Goal: Task Accomplishment & Management: Manage account settings

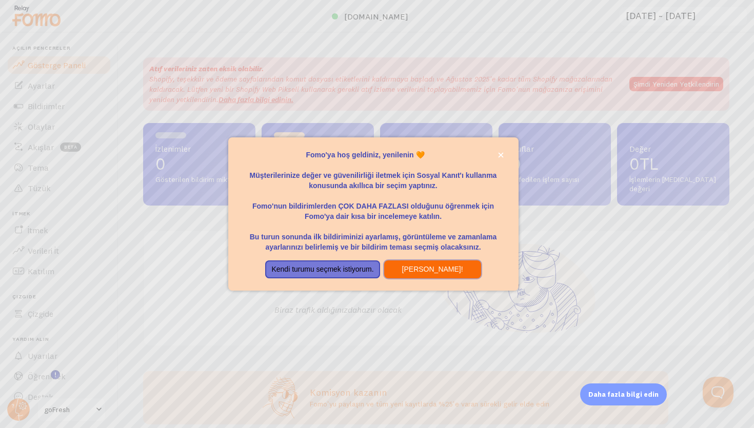
click at [415, 267] on font "[PERSON_NAME]!" at bounding box center [432, 269] width 61 height 8
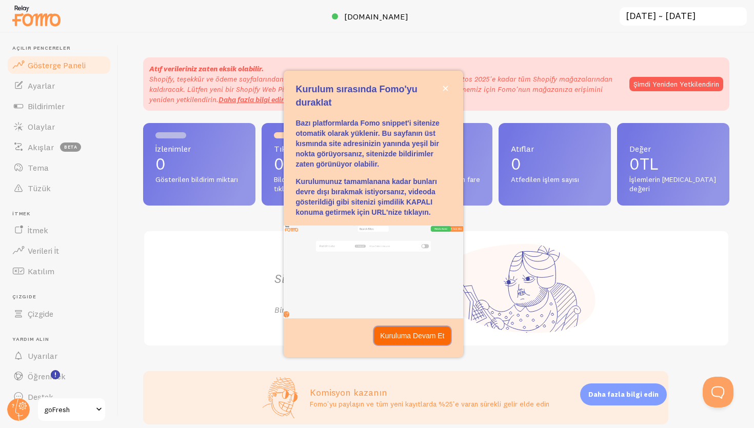
click at [407, 333] on font "Kuruluma Devam Et" at bounding box center [412, 336] width 64 height 8
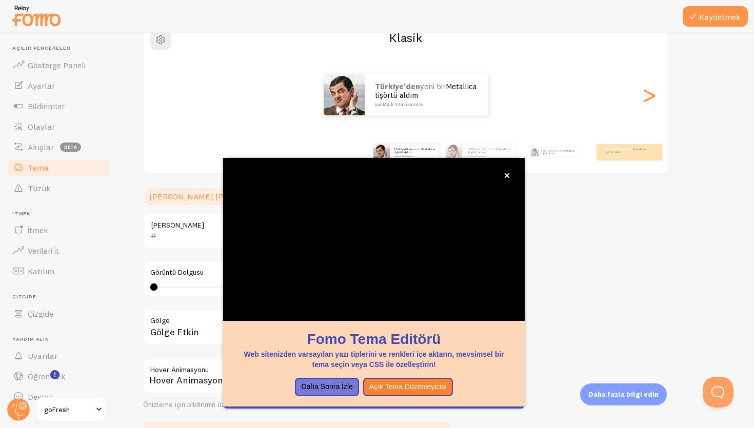
scroll to position [97, 0]
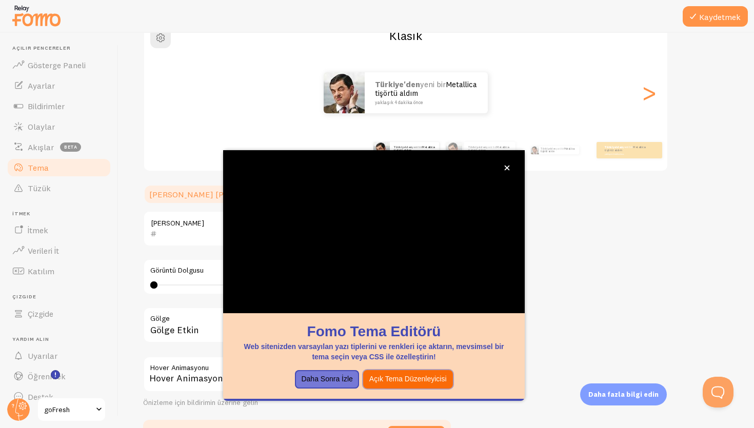
click at [389, 384] on button "Açık Tema Düzenleyicisi" at bounding box center [408, 379] width 90 height 18
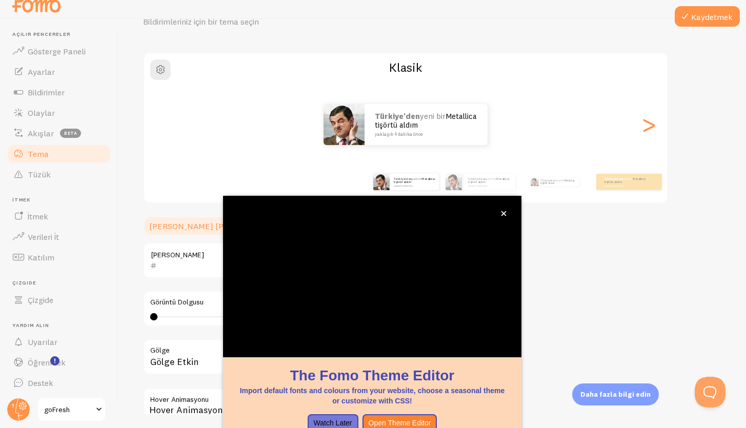
scroll to position [7, 0]
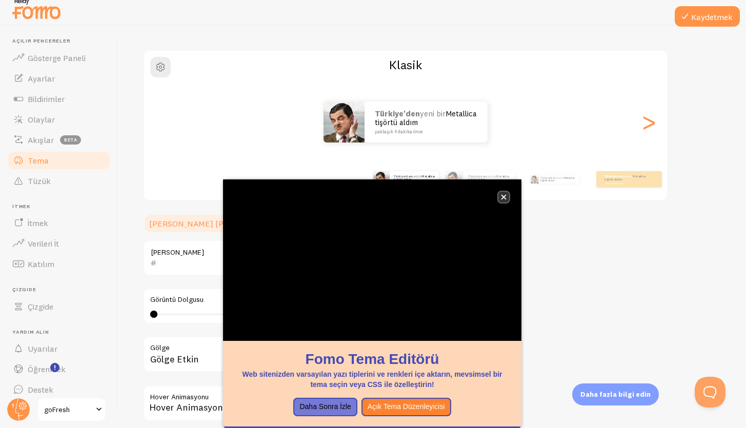
click at [501, 192] on button "kapalı," at bounding box center [504, 197] width 11 height 11
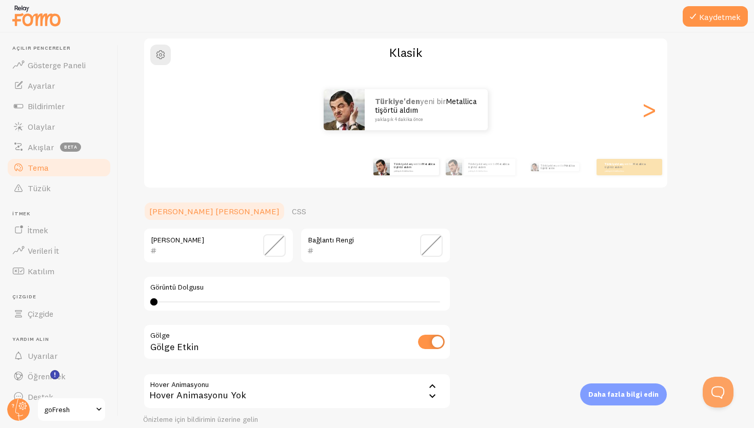
scroll to position [165, 0]
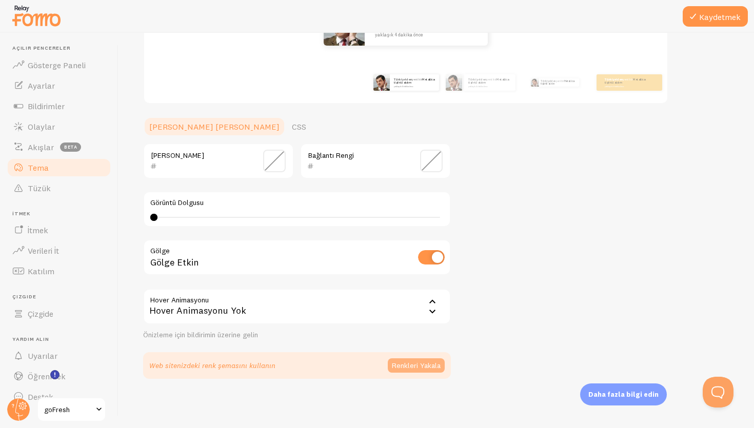
click at [416, 368] on font "Renkleri Yakala" at bounding box center [416, 365] width 49 height 9
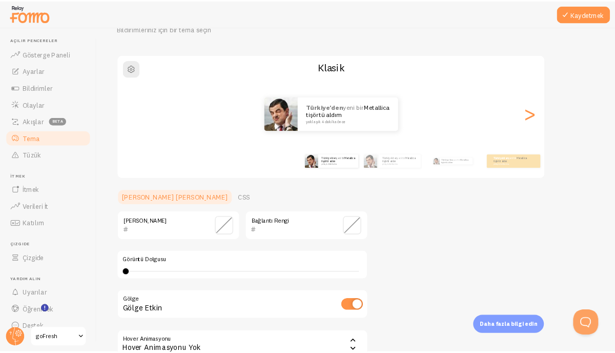
scroll to position [0, 0]
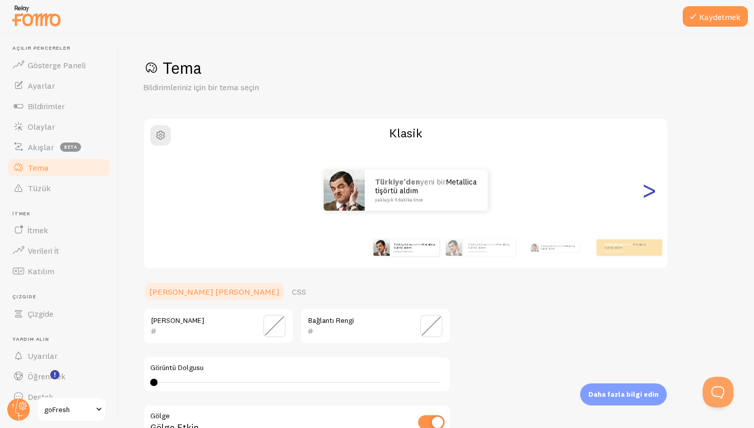
click at [652, 188] on font ">" at bounding box center [649, 190] width 17 height 34
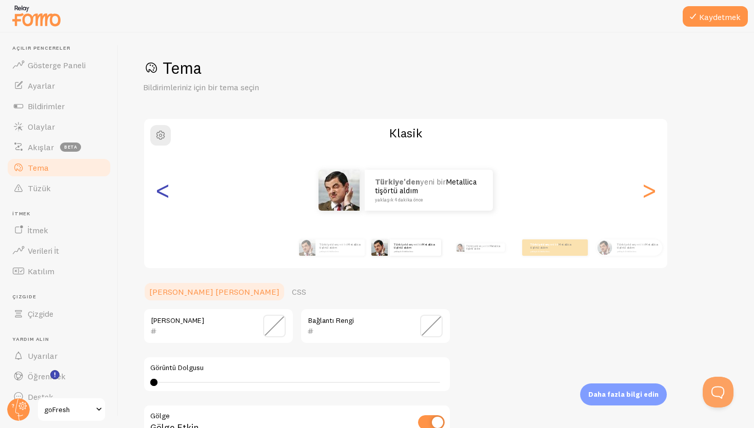
click at [163, 202] on font "<" at bounding box center [162, 190] width 17 height 34
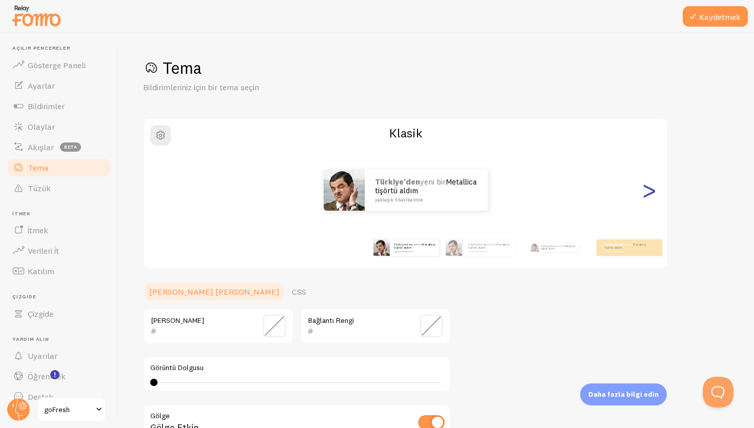
click at [655, 191] on font ">" at bounding box center [649, 190] width 17 height 34
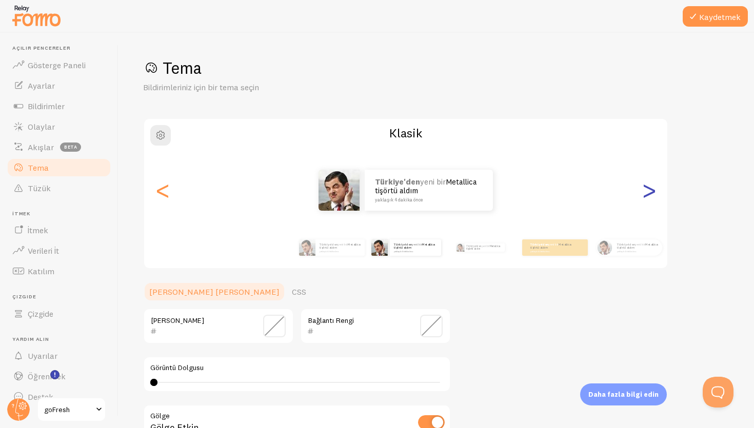
click at [655, 191] on font ">" at bounding box center [649, 190] width 17 height 34
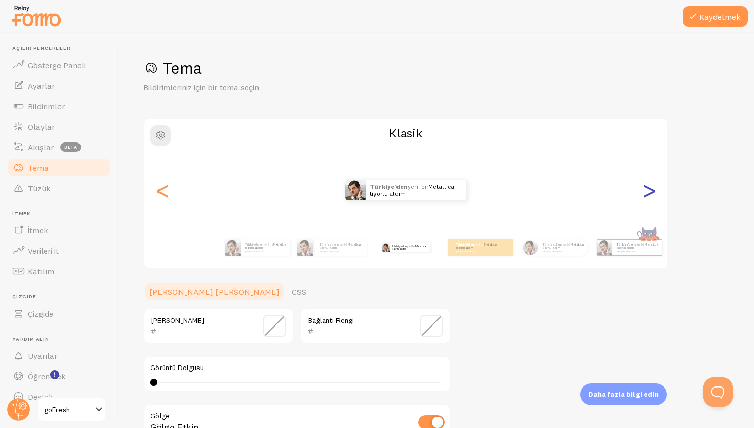
click at [655, 191] on font ">" at bounding box center [649, 190] width 17 height 34
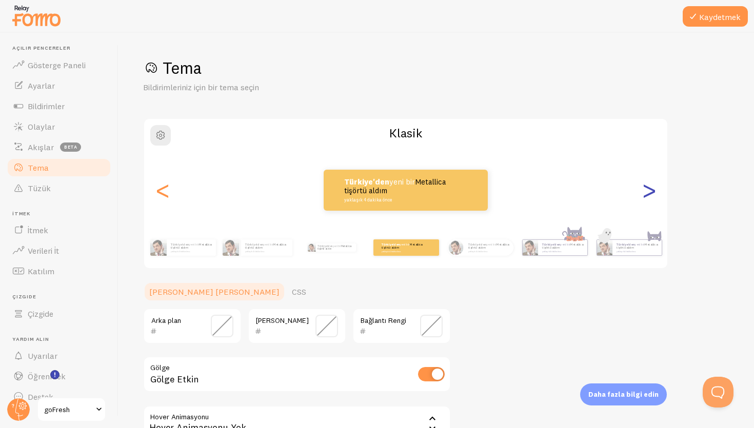
click at [655, 191] on font ">" at bounding box center [649, 190] width 17 height 34
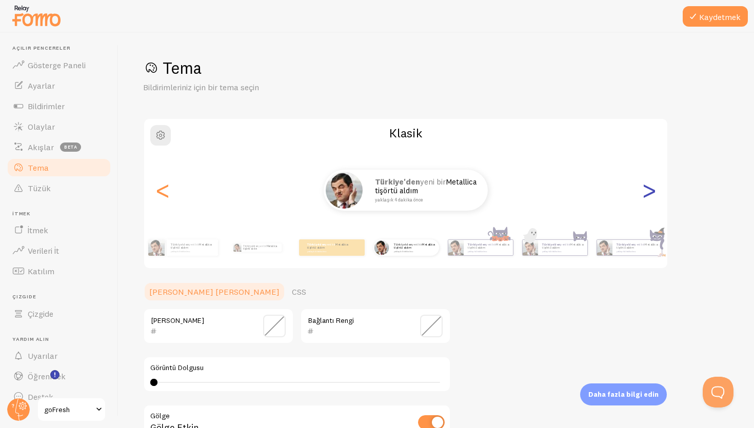
click at [655, 191] on font ">" at bounding box center [649, 190] width 17 height 34
type input "0"
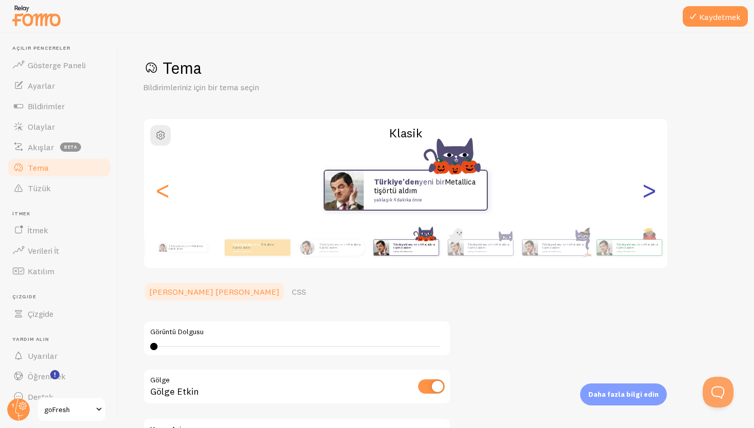
click at [655, 191] on font ">" at bounding box center [649, 190] width 17 height 34
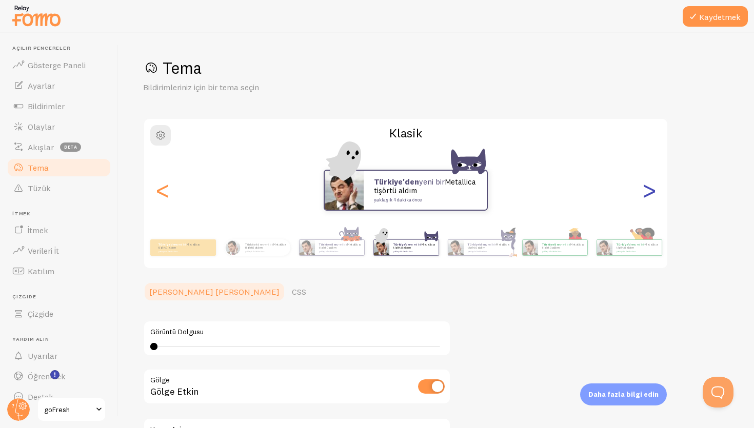
click at [655, 191] on font ">" at bounding box center [649, 190] width 17 height 34
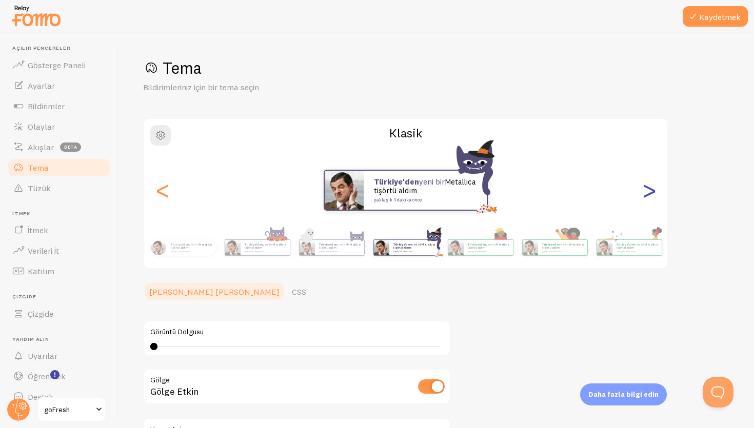
click at [655, 191] on font ">" at bounding box center [649, 190] width 17 height 34
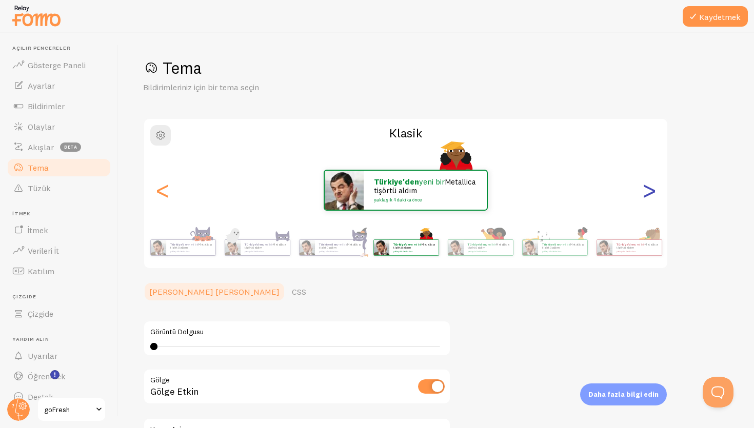
click at [655, 191] on font ">" at bounding box center [649, 190] width 17 height 34
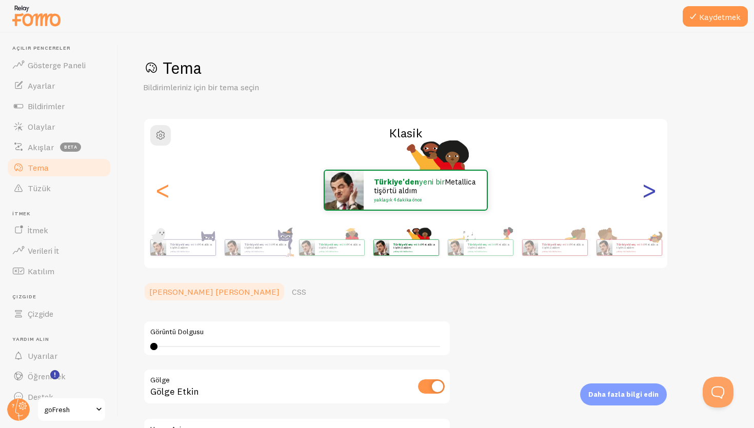
click at [655, 191] on font ">" at bounding box center [649, 190] width 17 height 34
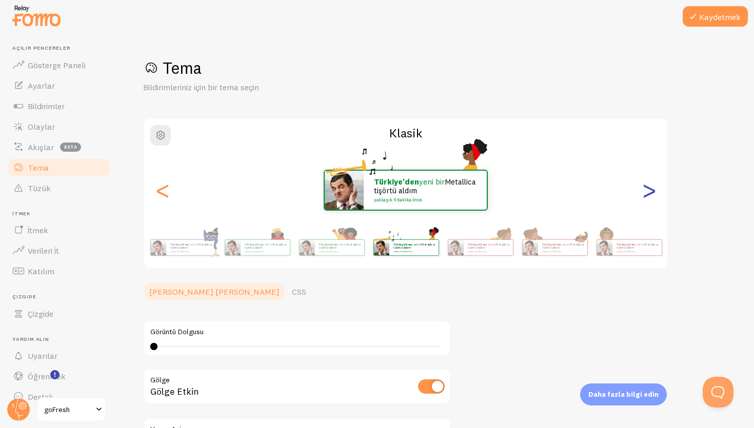
click at [655, 191] on font ">" at bounding box center [649, 190] width 17 height 34
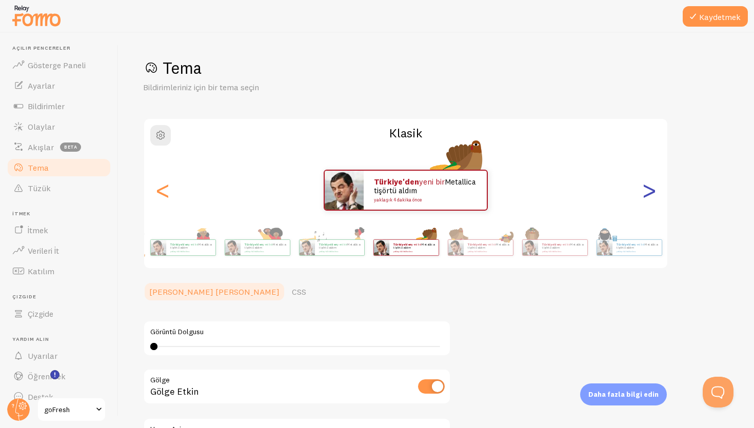
click at [655, 191] on font ">" at bounding box center [649, 190] width 17 height 34
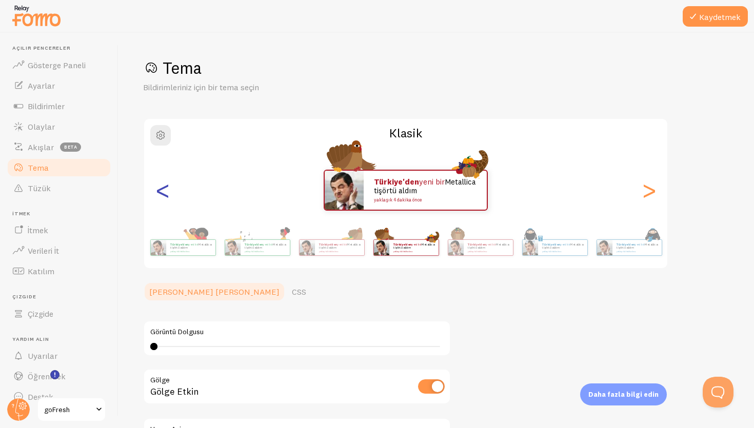
click at [163, 194] on font "<" at bounding box center [162, 190] width 17 height 34
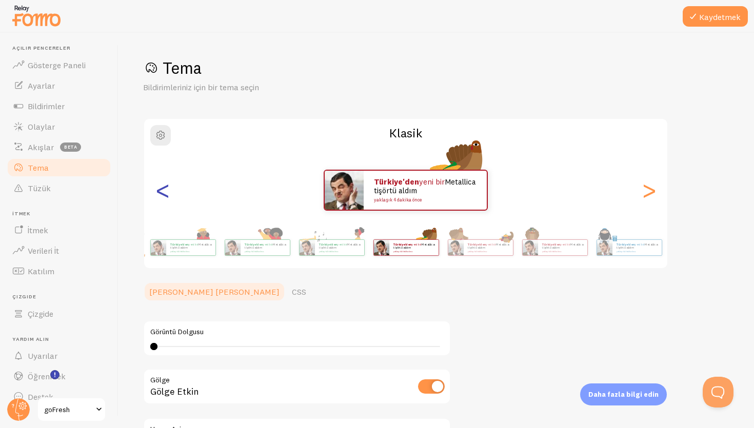
click at [163, 194] on font "<" at bounding box center [162, 190] width 17 height 34
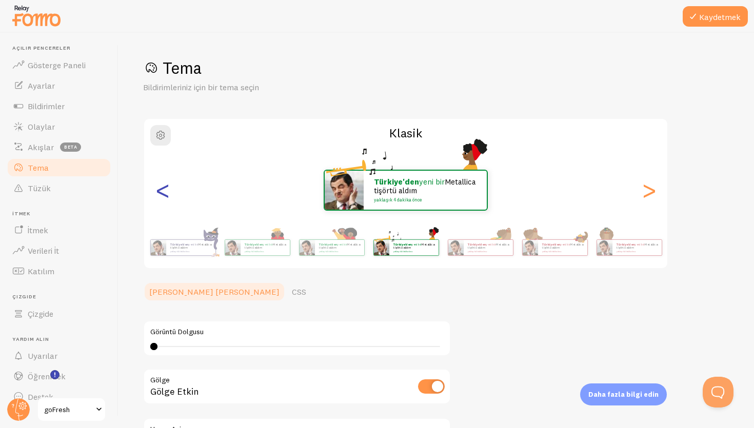
click at [163, 194] on font "<" at bounding box center [162, 190] width 17 height 34
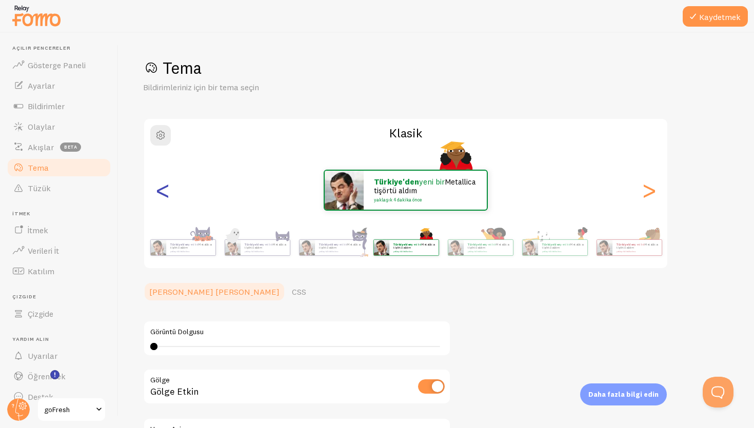
click at [163, 194] on font "<" at bounding box center [162, 190] width 17 height 34
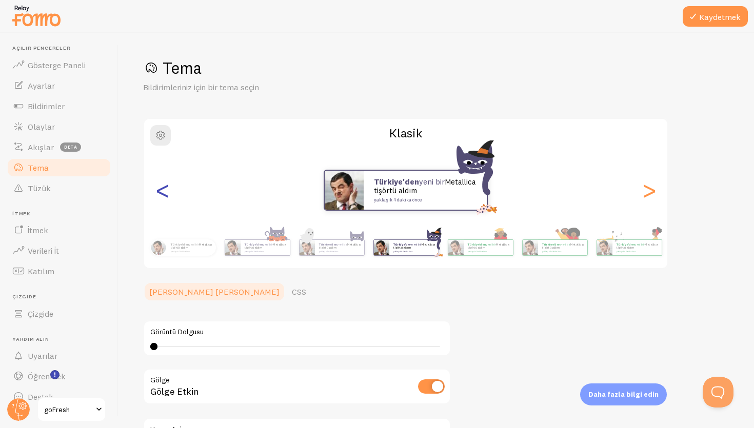
click at [163, 194] on font "<" at bounding box center [162, 190] width 17 height 34
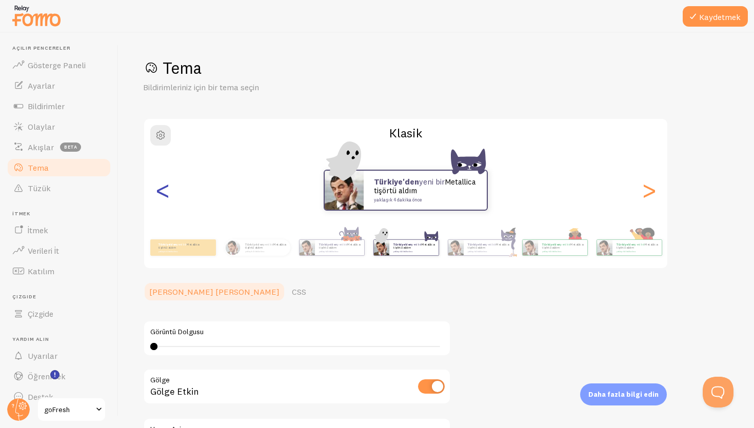
click at [163, 194] on font "<" at bounding box center [162, 190] width 17 height 34
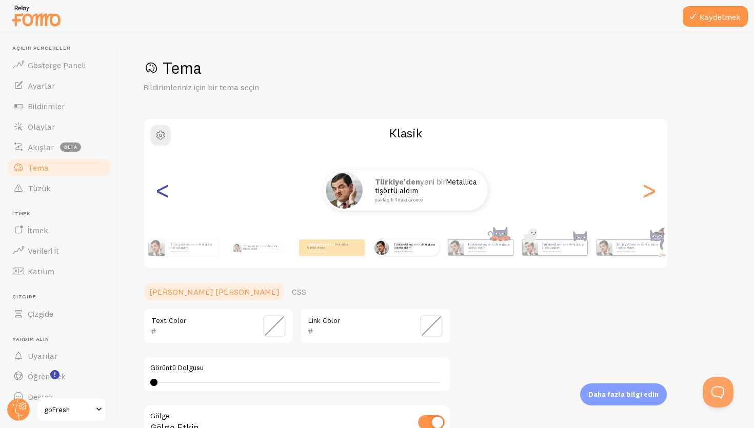
click at [163, 194] on font "<" at bounding box center [162, 190] width 17 height 34
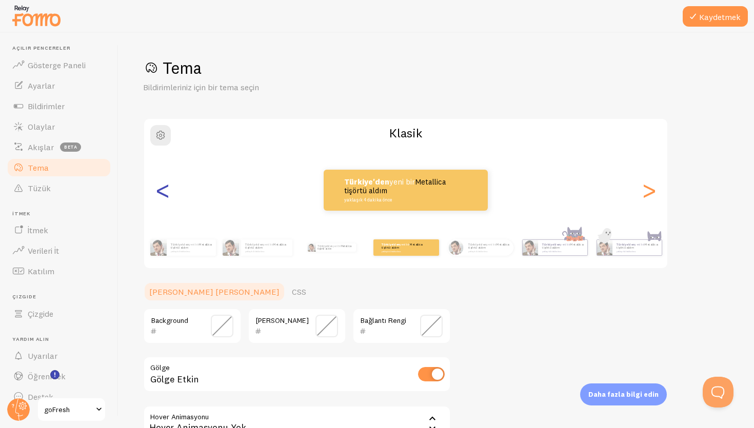
click at [163, 194] on font "<" at bounding box center [162, 190] width 17 height 34
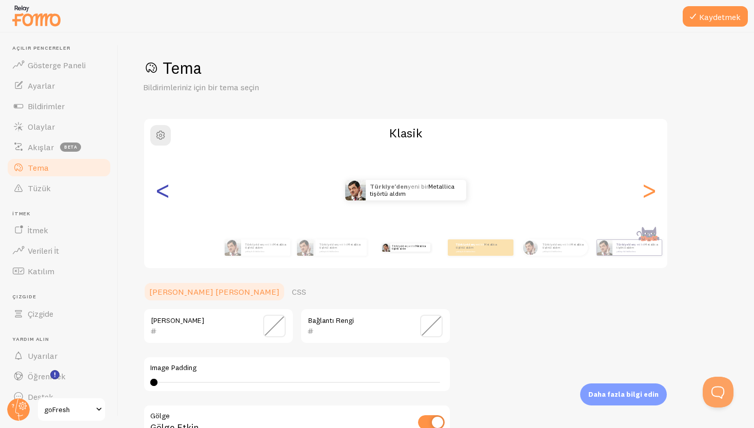
click at [163, 194] on font "<" at bounding box center [162, 190] width 17 height 34
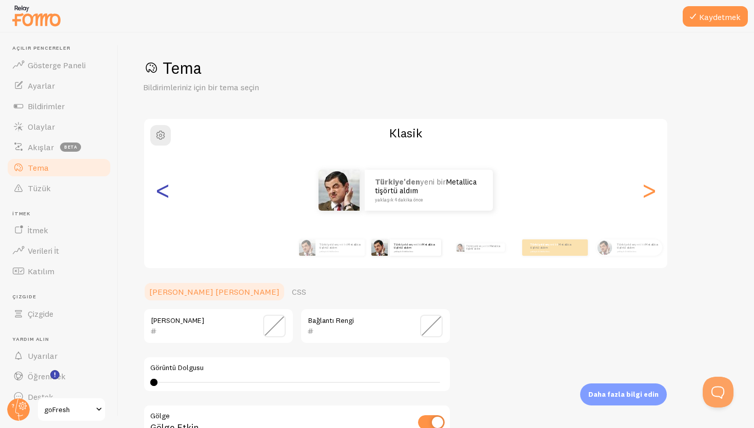
click at [163, 194] on font "<" at bounding box center [162, 190] width 17 height 34
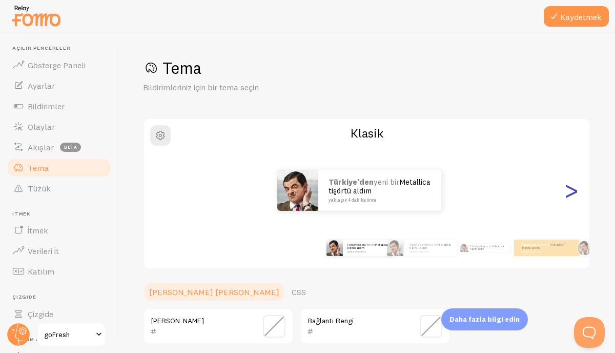
click at [565, 192] on font ">" at bounding box center [571, 190] width 17 height 34
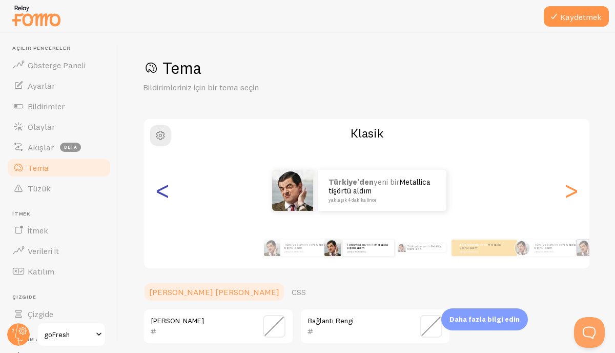
click at [156, 190] on font "<" at bounding box center [162, 190] width 17 height 34
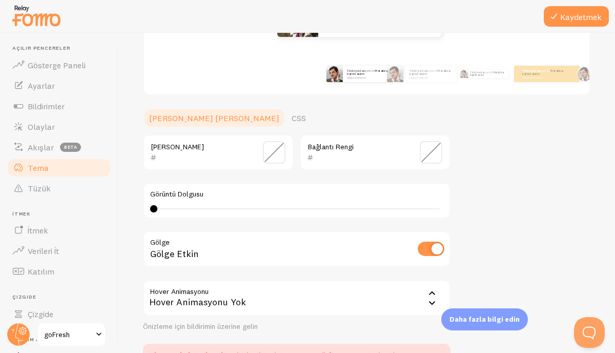
scroll to position [175, 0]
click at [273, 150] on span at bounding box center [274, 151] width 23 height 23
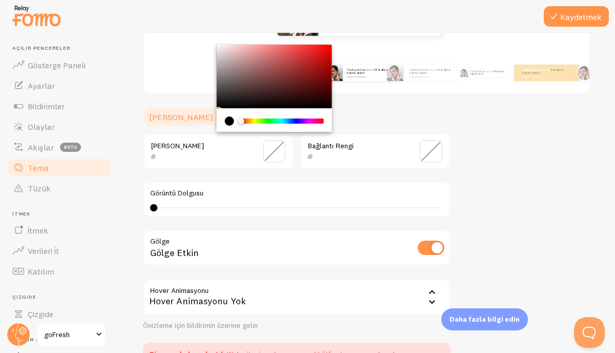
click at [506, 152] on div "Tema Bildirimleriniz için bir tema seçin Klasik Türkiye'den yeni bir Metallica …" at bounding box center [367, 129] width 448 height 493
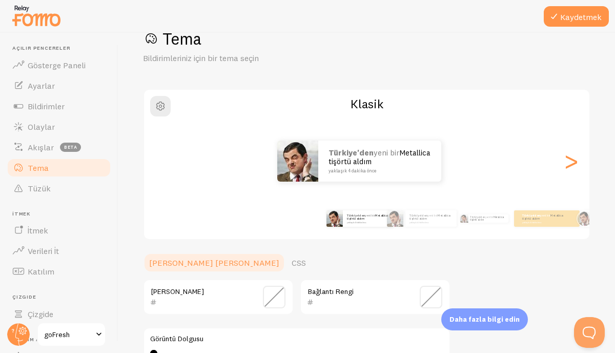
scroll to position [61, 0]
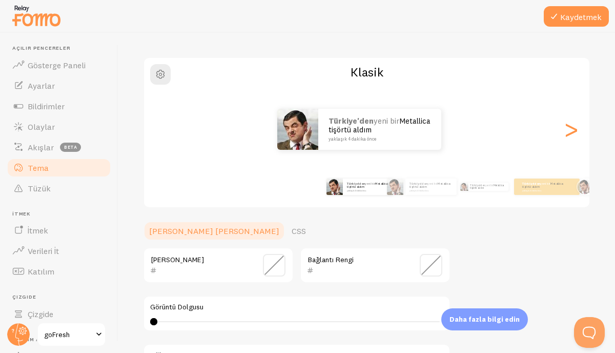
click at [280, 270] on span at bounding box center [274, 265] width 23 height 23
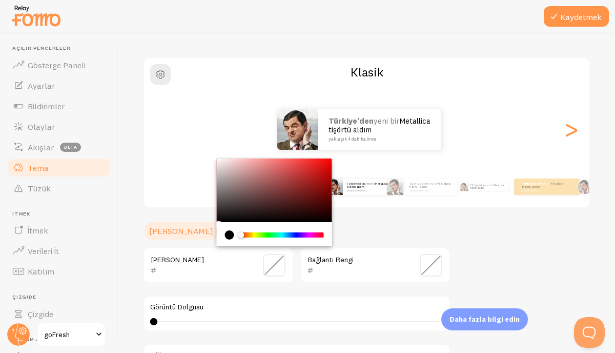
click at [251, 206] on div "Chrome color picker" at bounding box center [274, 190] width 115 height 64
drag, startPoint x: 275, startPoint y: 195, endPoint x: 252, endPoint y: 200, distance: 23.6
click at [252, 200] on div "Chrome color picker" at bounding box center [274, 190] width 115 height 64
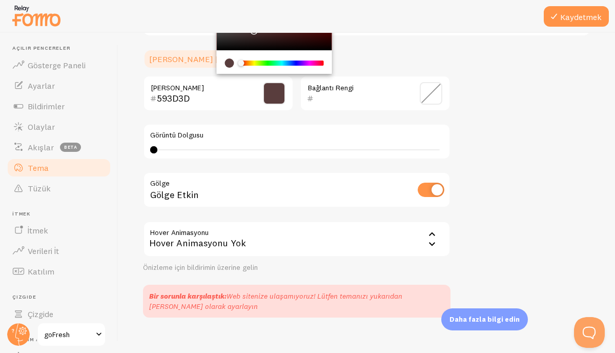
scroll to position [247, 0]
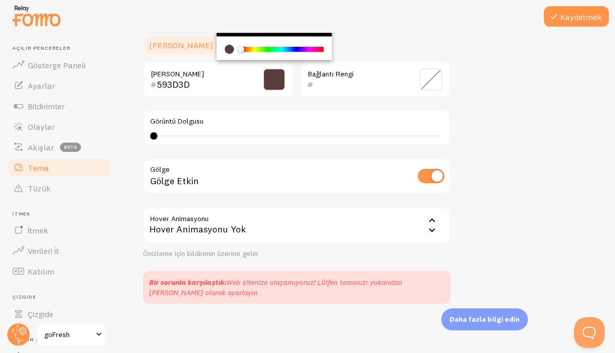
click at [273, 79] on span at bounding box center [274, 79] width 23 height 23
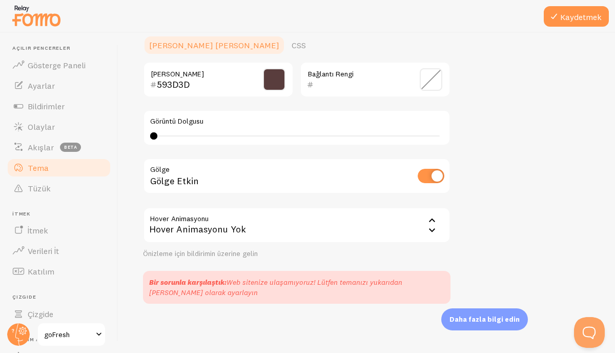
click at [177, 81] on input "593D3D" at bounding box center [204, 84] width 94 height 12
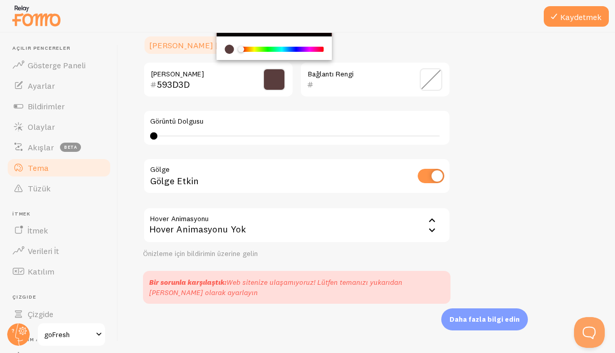
click at [177, 81] on input "593D3D" at bounding box center [204, 84] width 94 height 12
paste input "62BE95"
type input "62BE95"
click at [395, 35] on ul "İnce Ayar CSS" at bounding box center [297, 45] width 308 height 21
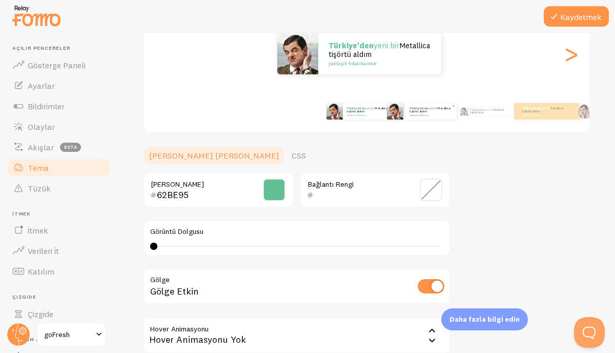
scroll to position [154, 0]
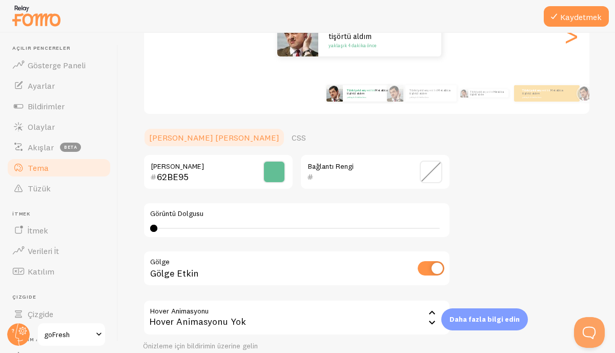
click at [439, 166] on span at bounding box center [431, 172] width 23 height 23
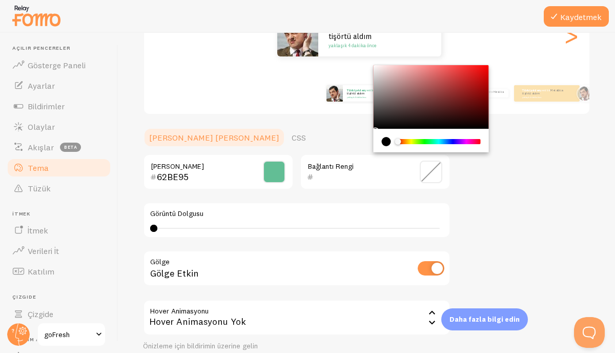
click at [514, 180] on div "Tema Bildirimleriniz için bir tema seçin Klasik Türkiye'den yeni bir Metallica …" at bounding box center [367, 149] width 448 height 493
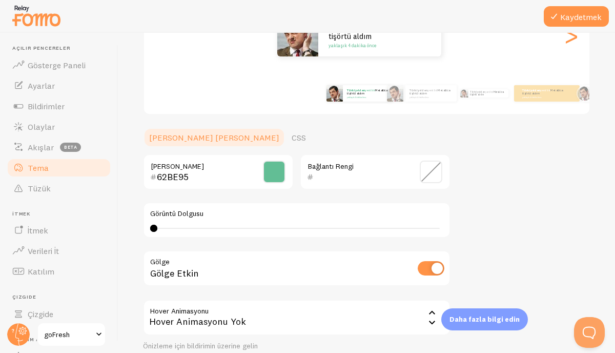
click at [429, 177] on span at bounding box center [431, 172] width 23 height 23
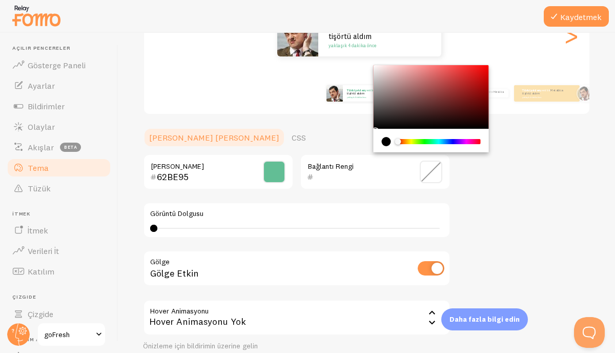
click at [337, 176] on input "text" at bounding box center [361, 177] width 94 height 12
paste input "4FB5E8"
click at [501, 172] on div "Tema Bildirimleriniz için bir tema seçin Klasik Türkiye'den yeni bir Metallica …" at bounding box center [367, 149] width 448 height 493
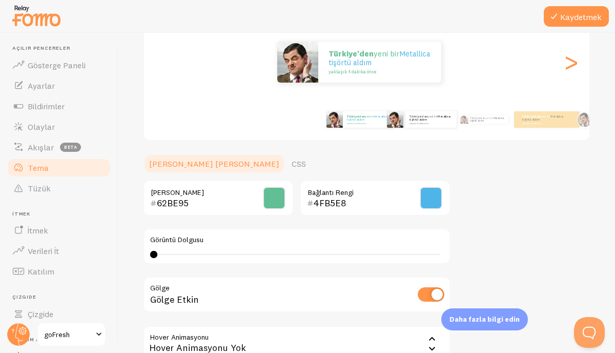
scroll to position [124, 0]
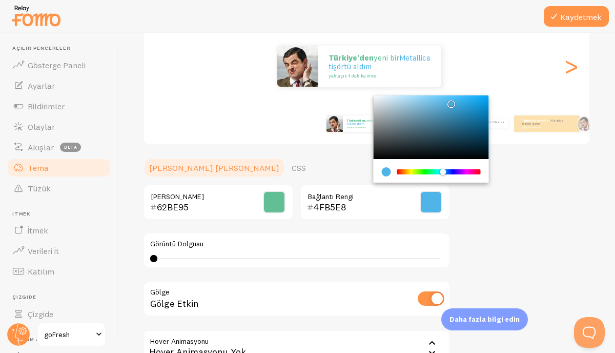
click at [513, 223] on div "Tema Bildirimleriniz için bir tema seçin Klasik Türkiye'den yeni bir Metallica …" at bounding box center [367, 179] width 448 height 493
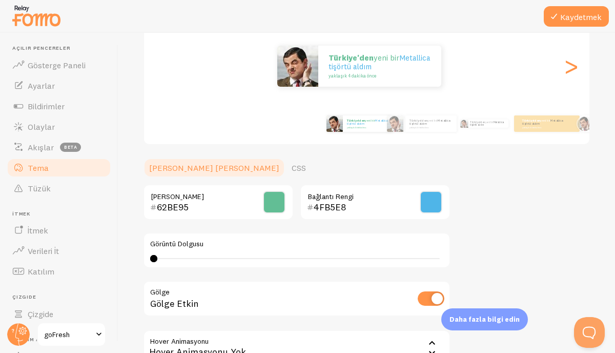
click at [382, 207] on input "4FB5E8" at bounding box center [361, 207] width 94 height 12
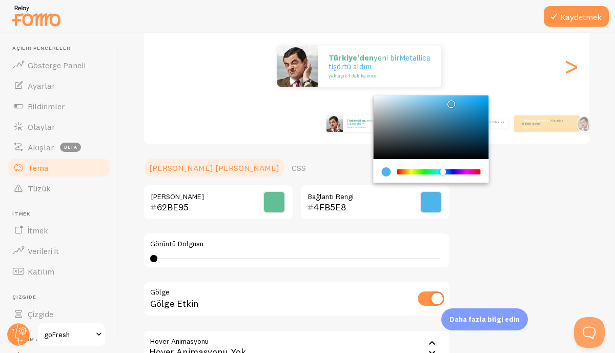
click at [483, 205] on div "Tema Bildirimleriniz için bir tema seçin Klasik Türkiye'den yeni bir Metallica …" at bounding box center [367, 179] width 448 height 493
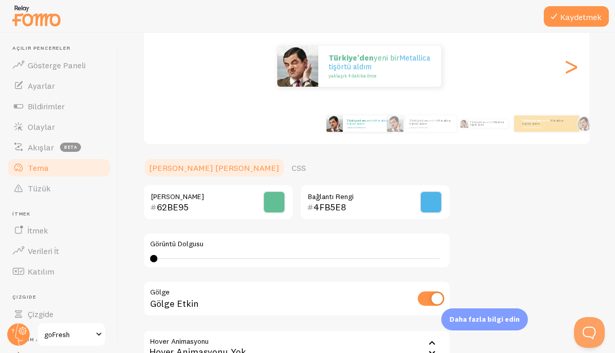
click at [426, 203] on span at bounding box center [431, 202] width 23 height 23
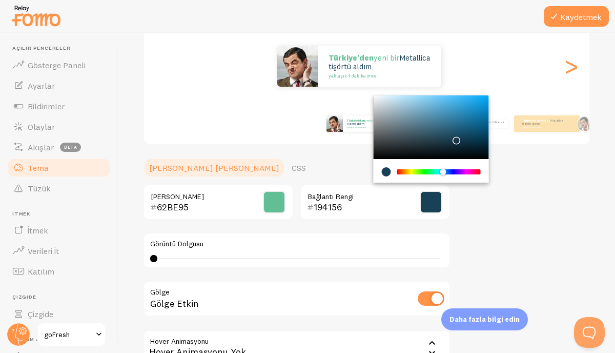
type input "000000"
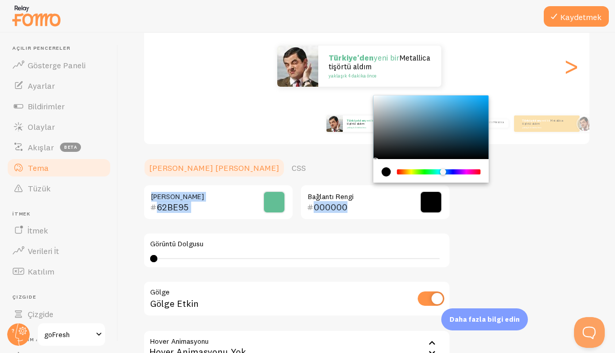
drag, startPoint x: 451, startPoint y: 140, endPoint x: 495, endPoint y: 171, distance: 53.4
click at [495, 171] on div "Tema Bildirimleriniz için bir tema seçin Klasik Türkiye'den yeni bir Metallica …" at bounding box center [367, 179] width 448 height 493
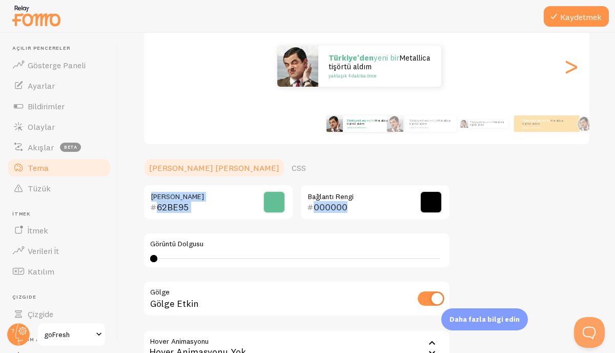
click at [504, 191] on div "Tema Bildirimleriniz için bir tema seçin Klasik Türkiye'den yeni bir Metallica …" at bounding box center [367, 179] width 448 height 493
click at [411, 123] on font "Metallica tişörtü aldım" at bounding box center [430, 121] width 41 height 7
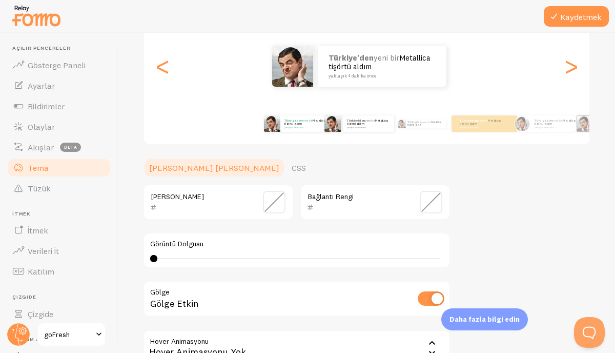
click at [309, 127] on small "yaklaşık 4 dakika önce" at bounding box center [305, 127] width 40 height 2
type input "62BE95"
type input "000000"
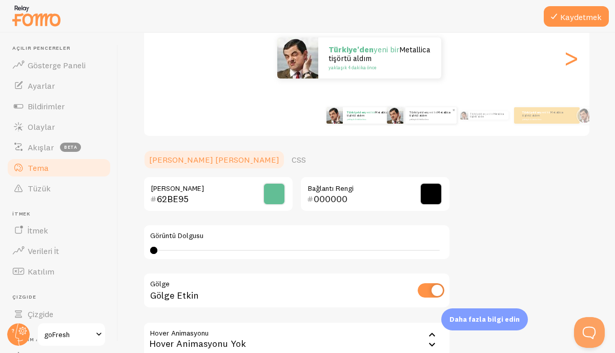
scroll to position [116, 0]
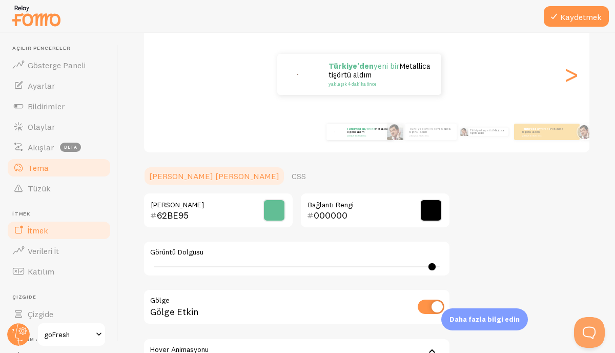
type input "0"
drag, startPoint x: 153, startPoint y: 265, endPoint x: 67, endPoint y: 221, distance: 96.6
click at [67, 221] on main "Açılır pencereler Gösterge Paneli Ayarlar Bildirimler Olaylar Akışlar beta Tema…" at bounding box center [307, 193] width 615 height 320
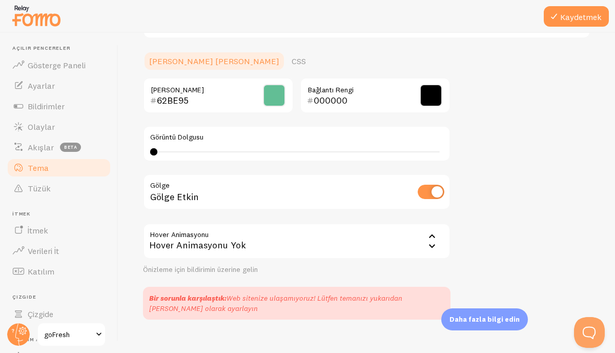
scroll to position [233, 0]
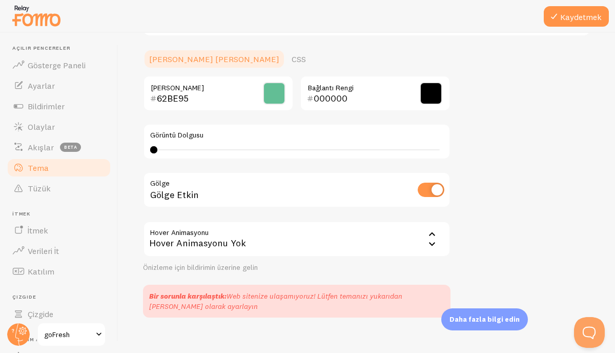
click at [430, 190] on input "checkbox" at bounding box center [431, 190] width 27 height 14
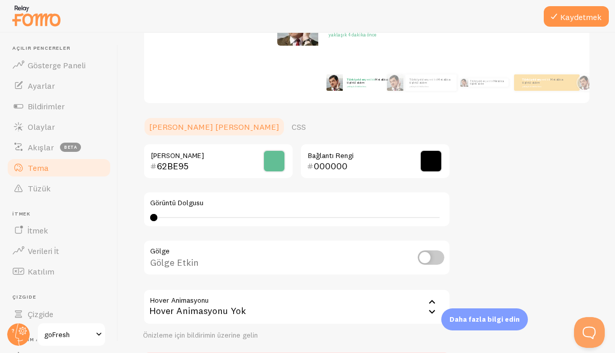
scroll to position [190, 0]
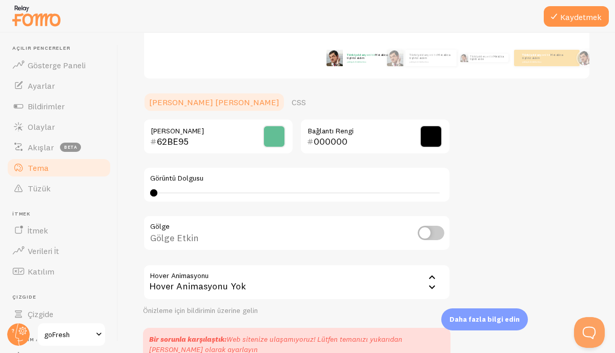
click at [435, 232] on input "checkbox" at bounding box center [431, 233] width 27 height 14
checkbox input "true"
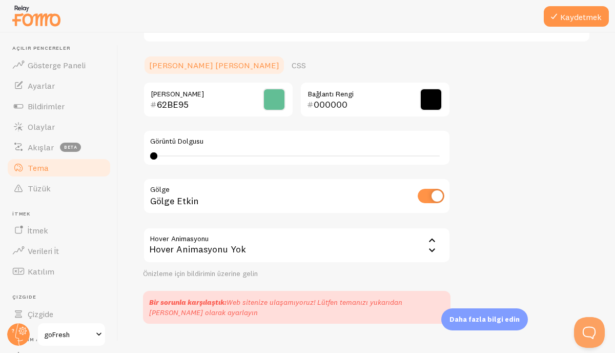
scroll to position [246, 0]
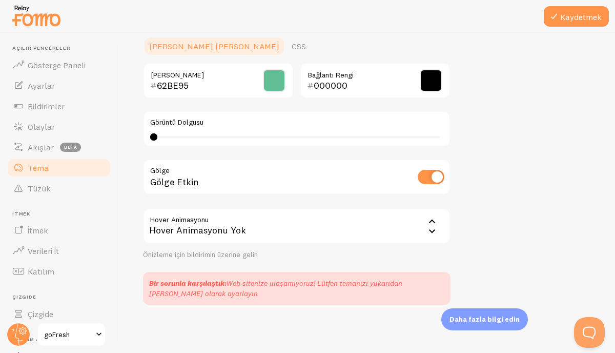
click at [321, 245] on div "Hover Animasyonu none Hover Animasyonu Yok Hover Animasyonu Yok İleri Batmadan …" at bounding box center [297, 233] width 308 height 51
click at [321, 235] on div "Hover Animasyonu Yok" at bounding box center [297, 226] width 308 height 36
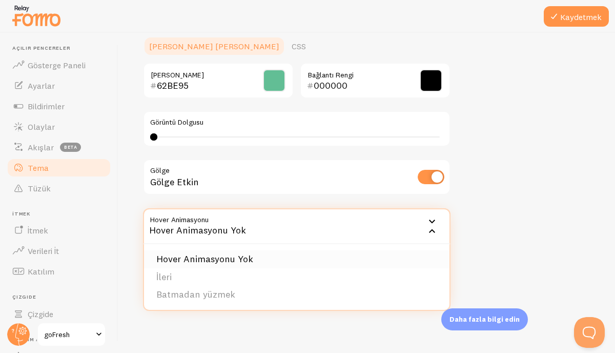
scroll to position [247, 0]
click at [232, 283] on li "İleri" at bounding box center [297, 276] width 306 height 18
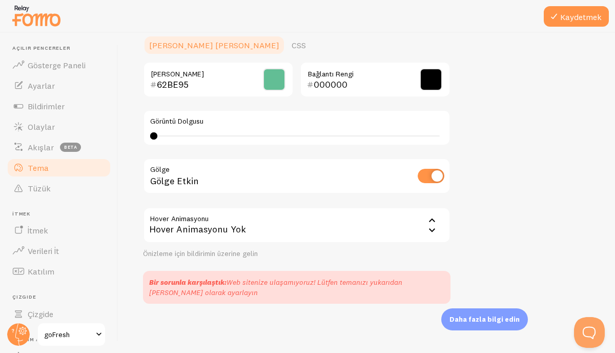
click at [258, 230] on div "Hover Animasyonu Yok" at bounding box center [297, 225] width 308 height 36
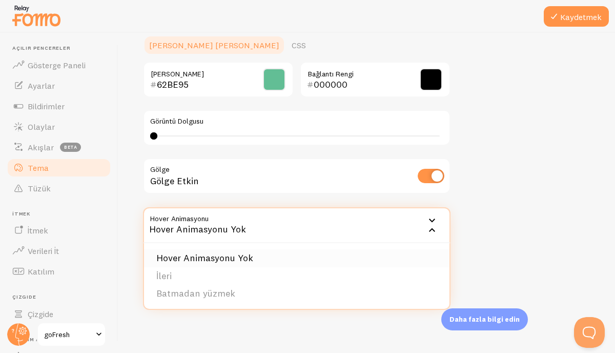
click at [218, 254] on font "Hover Animasyonu Yok" at bounding box center [204, 258] width 97 height 12
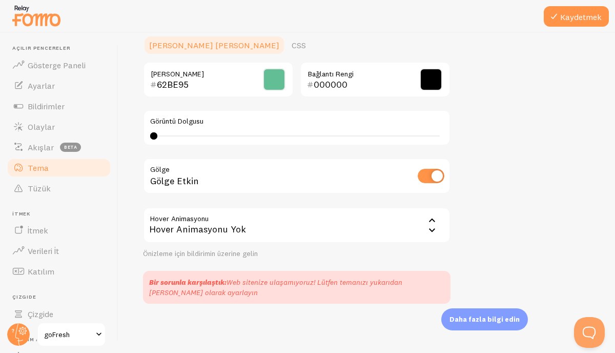
click at [497, 168] on div "Tema Bildirimleriniz için bir tema seçin Klasik Türkiye'den yeni bir Metallica …" at bounding box center [367, 57] width 448 height 493
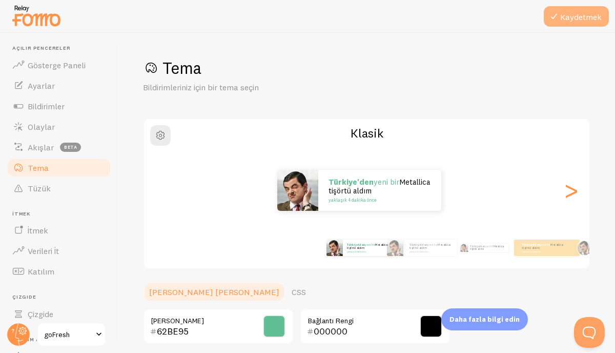
click at [572, 17] on font "Kaydetmek" at bounding box center [582, 17] width 42 height 10
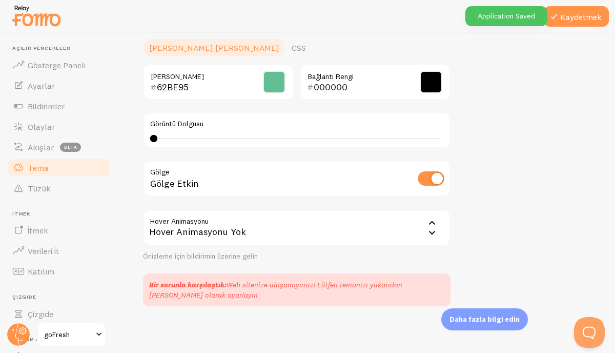
scroll to position [247, 0]
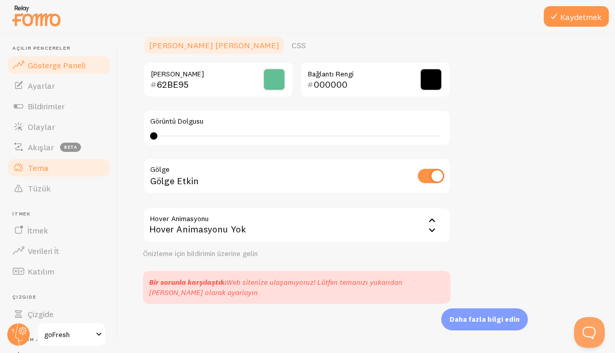
click at [63, 65] on font "Gösterge Paneli" at bounding box center [57, 65] width 58 height 10
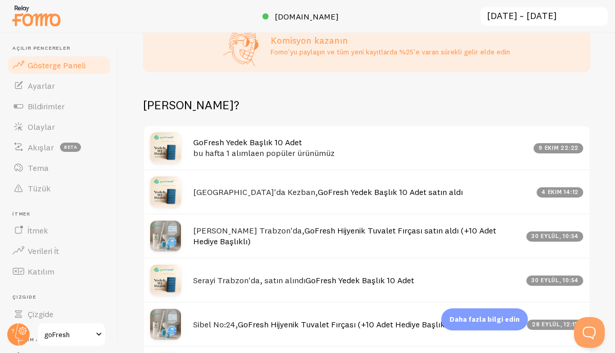
scroll to position [427, 0]
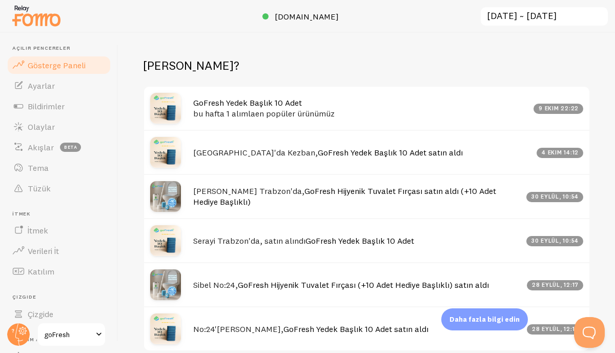
click at [314, 98] on h4 "GoFresh Yedek Başlık 10 Adet bu hafta 1 alımla en popüler ürünümüz" at bounding box center [360, 107] width 334 height 21
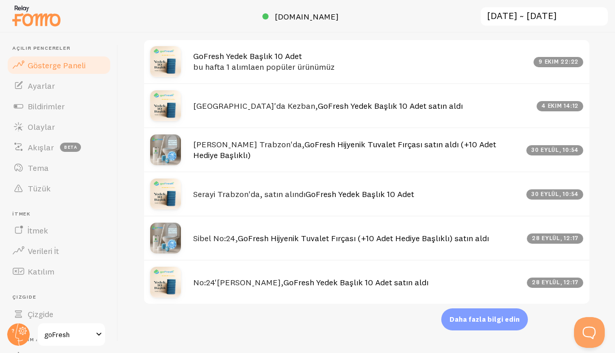
scroll to position [475, 0]
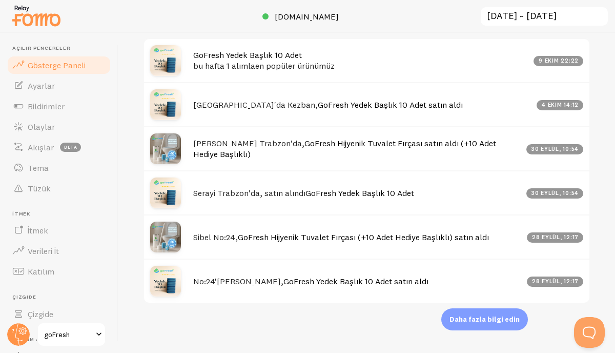
click at [278, 195] on font "Serayi Trabzon'da, satın alındı" at bounding box center [249, 193] width 112 height 10
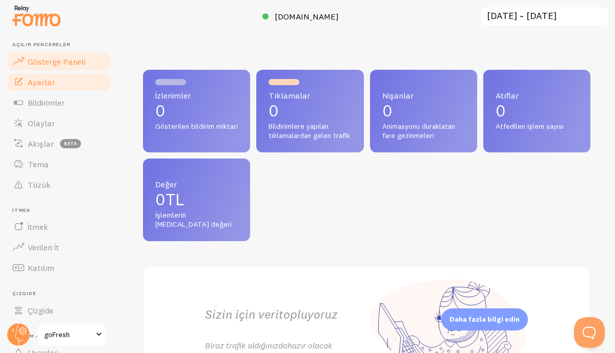
scroll to position [4, 0]
click at [54, 84] on link "Ayarlar" at bounding box center [59, 81] width 106 height 21
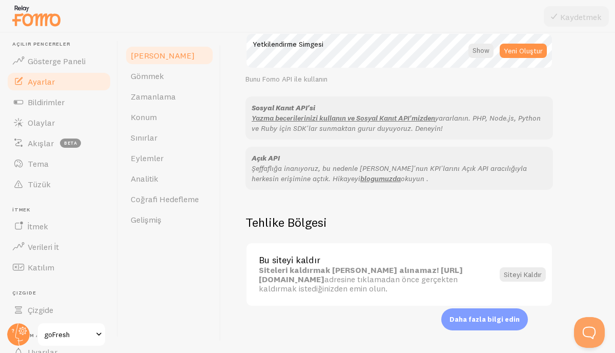
scroll to position [625, 0]
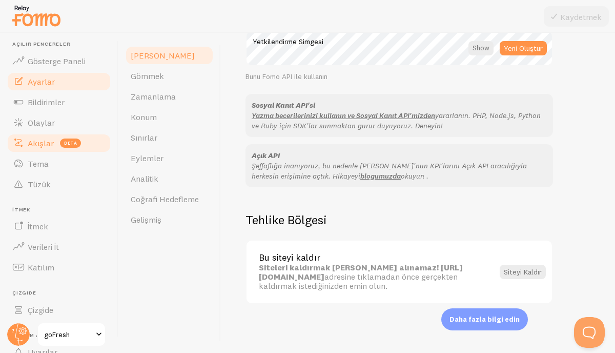
click at [68, 135] on link "Akışlar beta" at bounding box center [59, 143] width 106 height 21
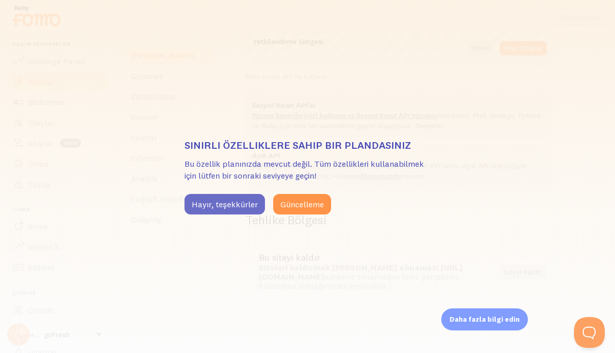
click at [219, 202] on font "Hayır, teşekkürler" at bounding box center [225, 204] width 66 height 10
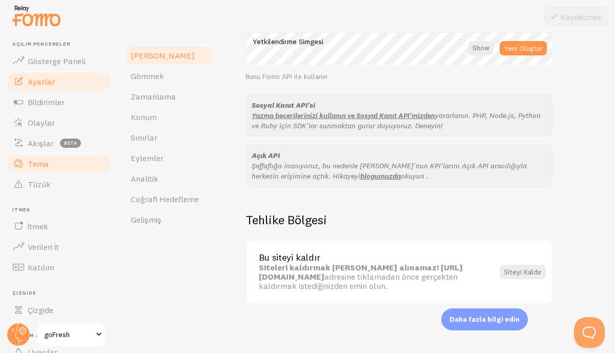
click at [48, 165] on link "Tema" at bounding box center [59, 163] width 106 height 21
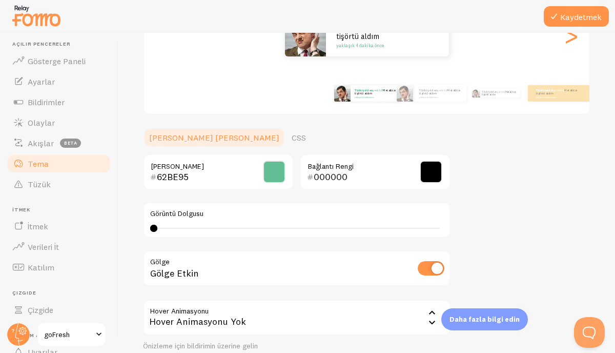
scroll to position [241, 0]
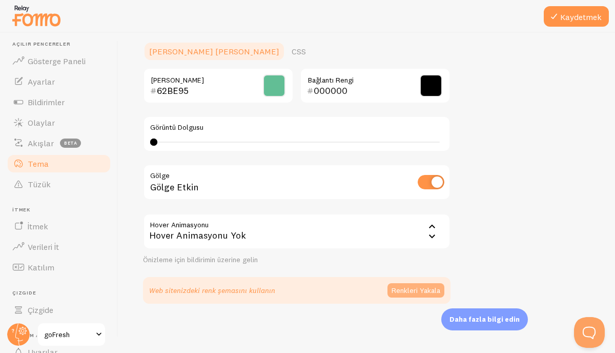
click at [410, 289] on font "Renkleri Yakala" at bounding box center [416, 290] width 49 height 9
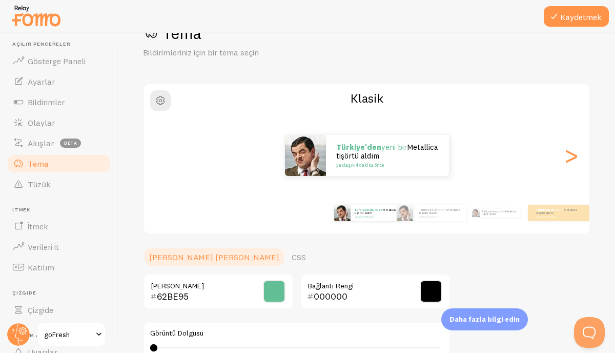
scroll to position [36, 0]
click at [563, 156] on font ">" at bounding box center [571, 154] width 17 height 34
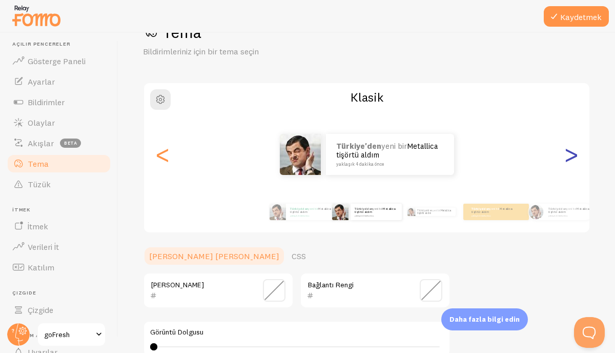
click at [563, 156] on font ">" at bounding box center [571, 154] width 17 height 34
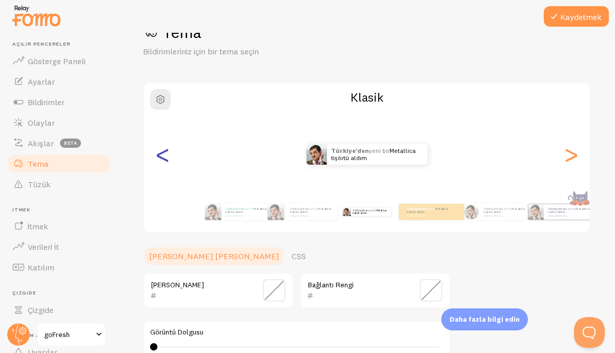
click at [157, 156] on font "<" at bounding box center [162, 154] width 17 height 34
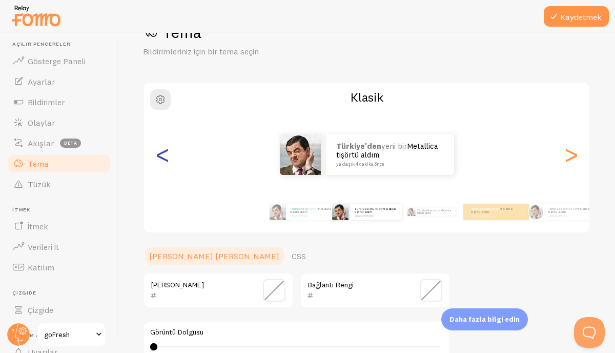
click at [157, 156] on font "<" at bounding box center [162, 154] width 17 height 34
type input "62BE95"
type input "000000"
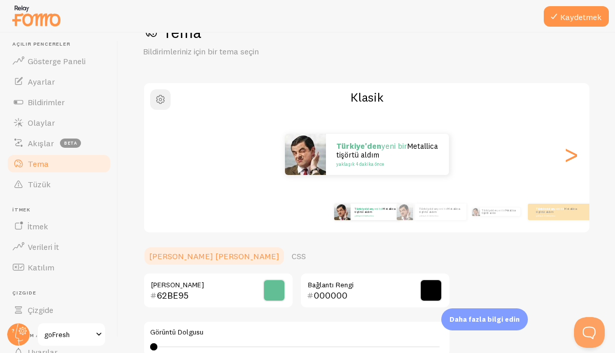
click at [164, 105] on span "button" at bounding box center [160, 99] width 12 height 12
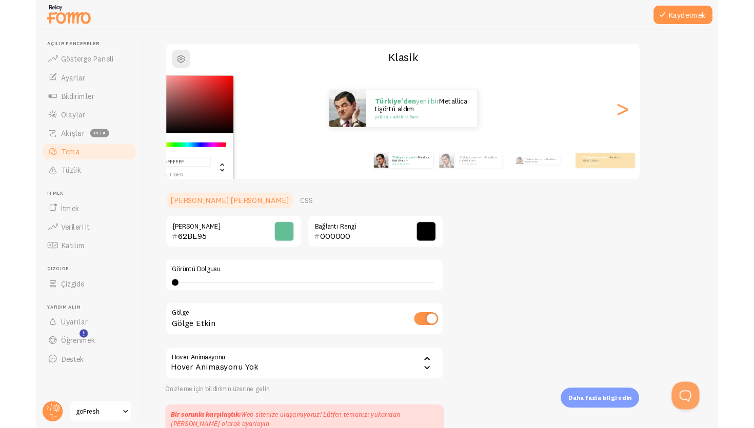
scroll to position [0, 0]
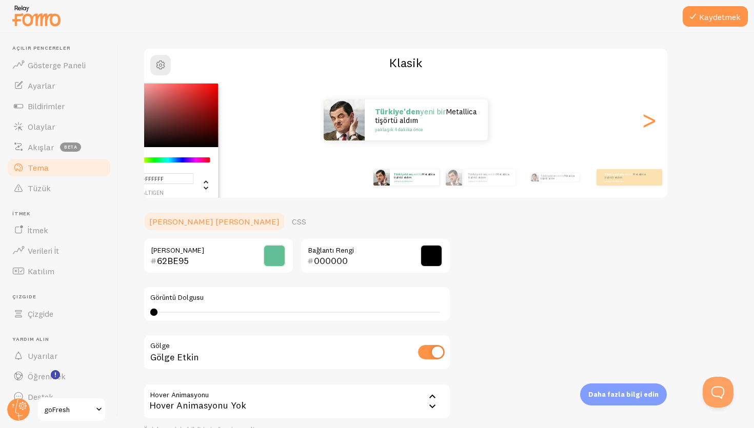
click at [274, 71] on div "#FFFFFF altıgen 255 R 255 G 255 B 0 H 0% S 100% ben Klasik Türkiye'den yeni bir…" at bounding box center [405, 123] width 525 height 151
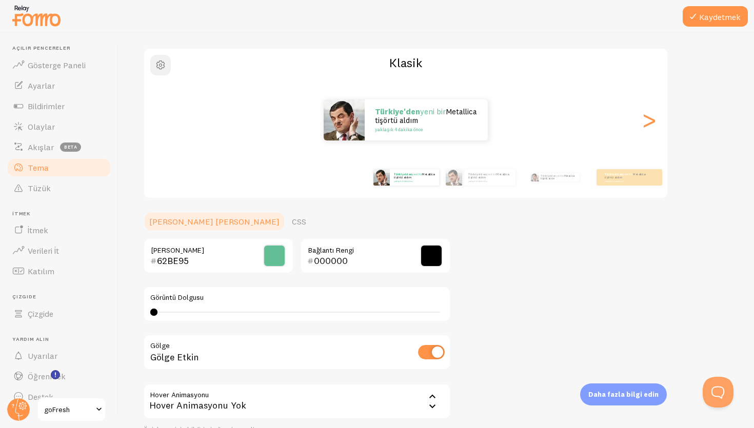
click at [161, 70] on span "button" at bounding box center [160, 65] width 12 height 12
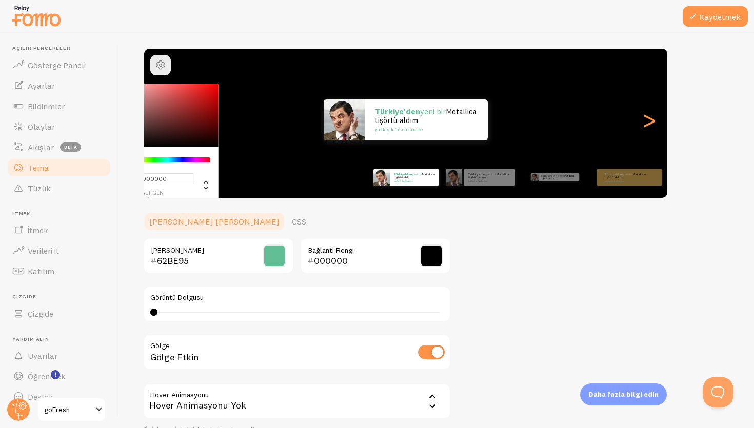
drag, startPoint x: 201, startPoint y: 115, endPoint x: 205, endPoint y: 155, distance: 40.2
click at [205, 155] on div "#000000 altıgen 0 R 0 G 0 B 0 H 0% S 0% ben" at bounding box center [160, 143] width 115 height 118
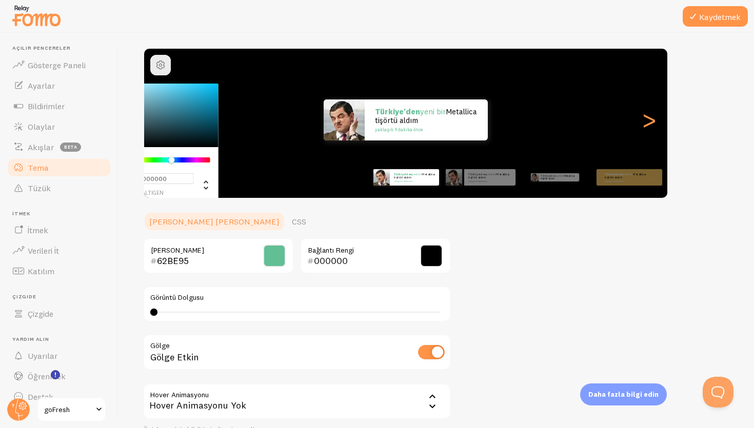
click at [171, 157] on div "Krom renk seçici" at bounding box center [169, 159] width 82 height 5
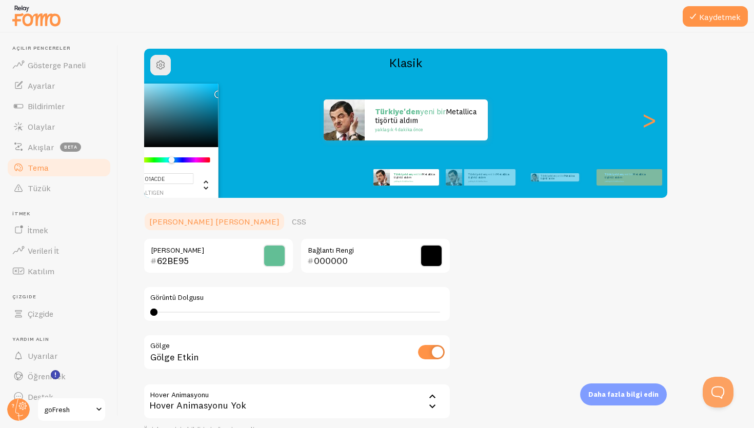
type input "#00ACDE"
drag, startPoint x: 181, startPoint y: 123, endPoint x: 219, endPoint y: 92, distance: 49.3
click at [219, 92] on div "#00ACDE altıgen 0 R 172 G 222 B 194 H 100% S 44% ben Klasik Türkiye'den yeni bi…" at bounding box center [405, 123] width 525 height 151
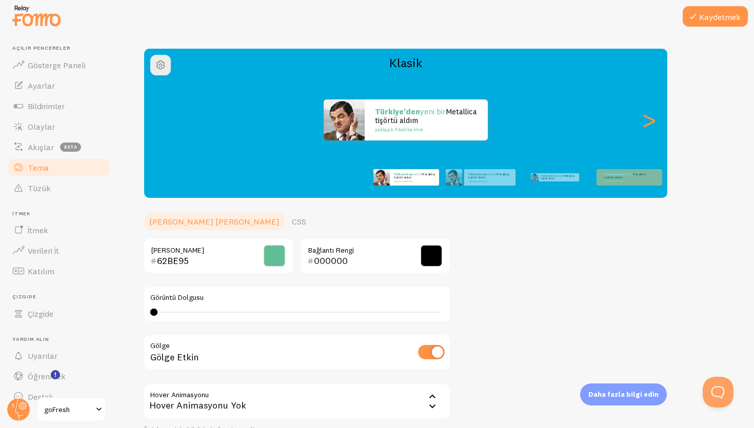
click at [535, 248] on div "Tema Bildirimleriniz için bir tema seçin Klasik Türkiye'den yeni bir Metallica …" at bounding box center [436, 233] width 586 height 493
click at [714, 7] on button "Kaydetmek" at bounding box center [715, 16] width 65 height 21
click at [715, 14] on font "Kaydetmek" at bounding box center [720, 17] width 42 height 10
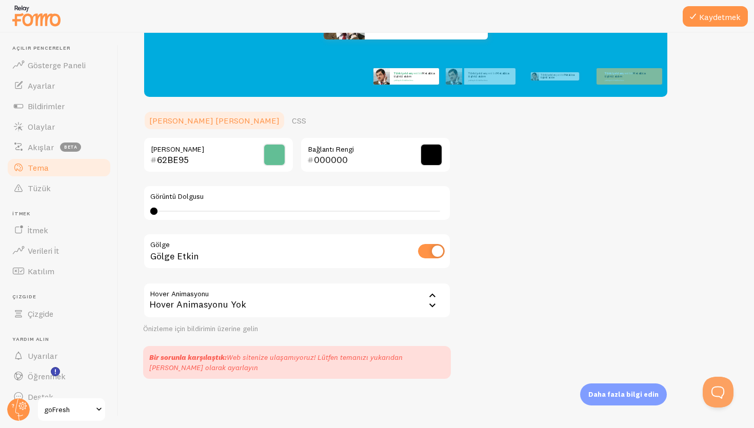
scroll to position [16, 0]
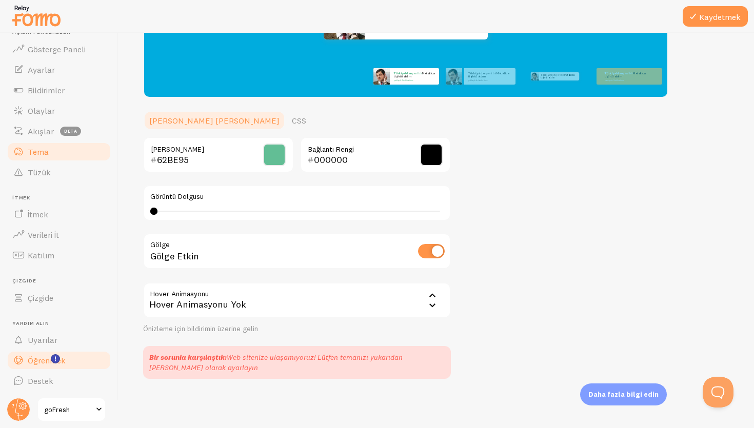
click at [24, 360] on span at bounding box center [18, 360] width 12 height 12
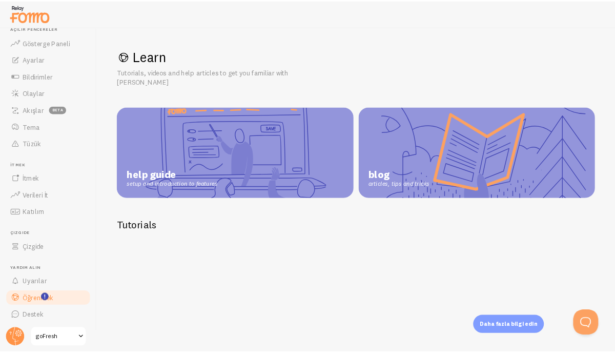
scroll to position [14, 0]
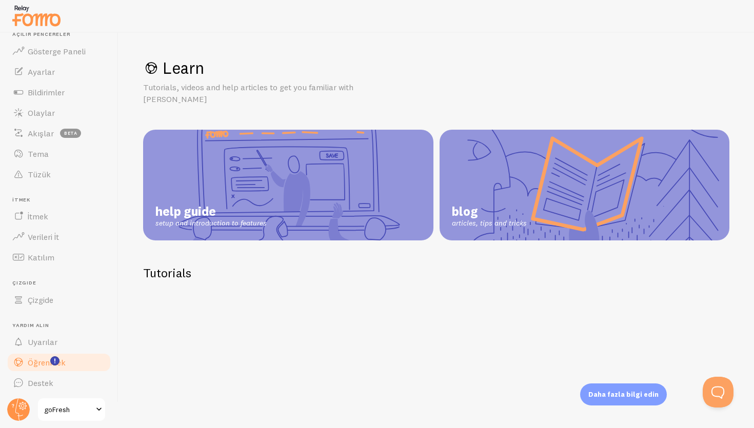
click at [268, 186] on link "help guide setup and introduction to features" at bounding box center [288, 185] width 290 height 111
